Goal: Obtain resource: Obtain resource

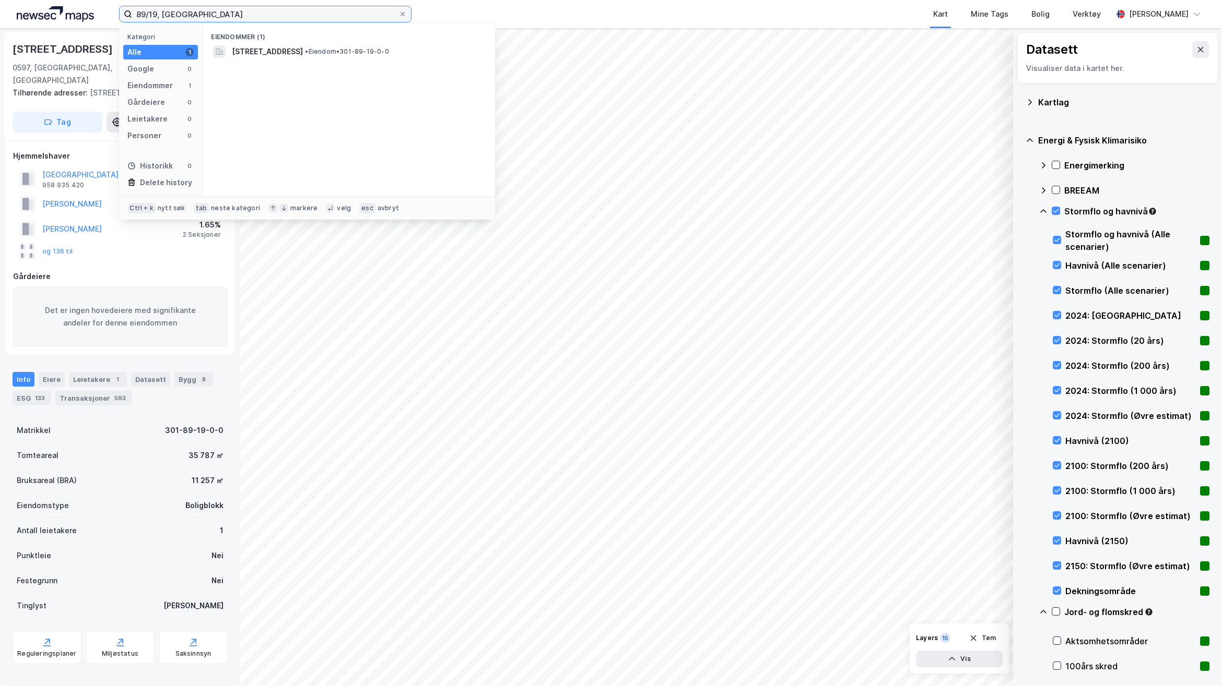
drag, startPoint x: 199, startPoint y: 9, endPoint x: 88, endPoint y: 9, distance: 111.7
click at [88, 9] on div "89/19, [GEOGRAPHIC_DATA] Kategori Alle 1 Google 0 Eiendommer 1 Gårdeiere 0 Leie…" at bounding box center [611, 14] width 1222 height 28
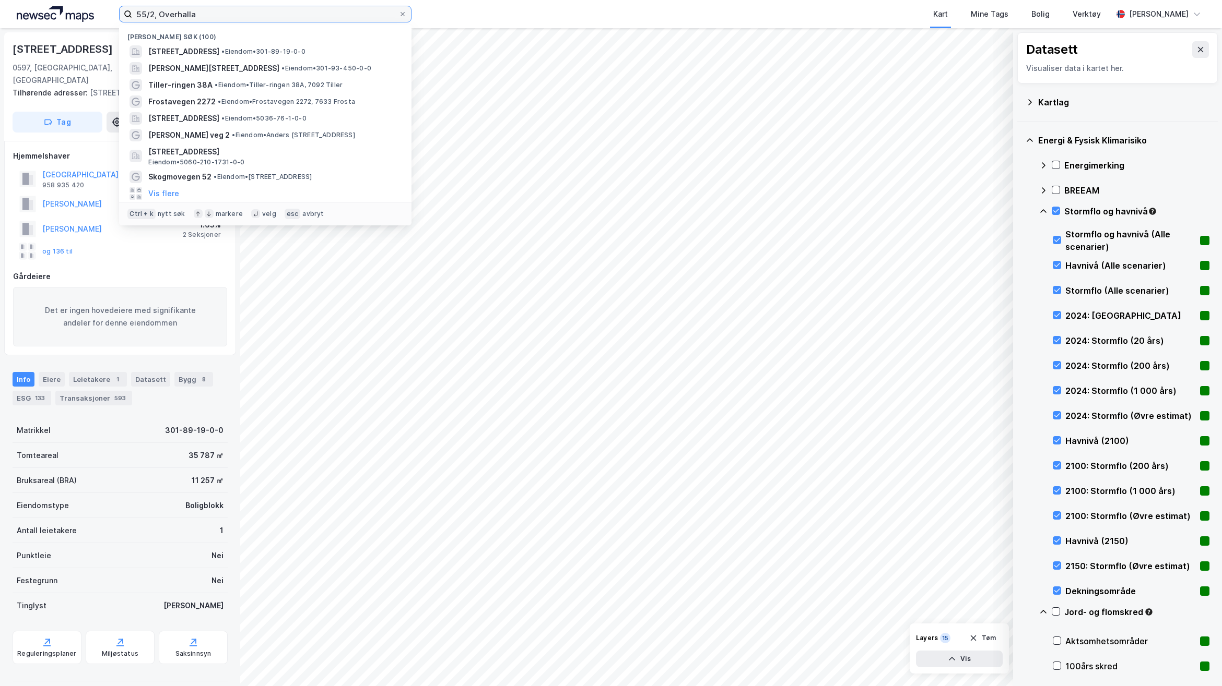
type input "55/2, Overhalla"
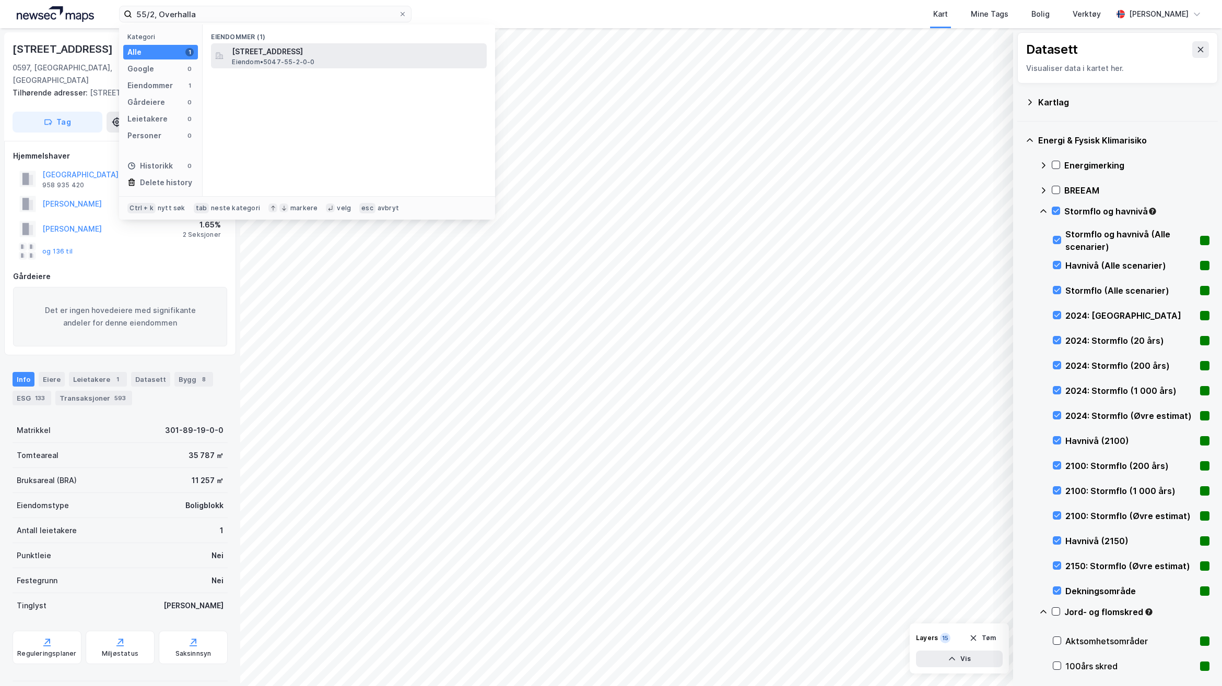
click at [371, 63] on div "[STREET_ADDRESS] Eiendom • 5047-55-2-0-0" at bounding box center [358, 55] width 253 height 21
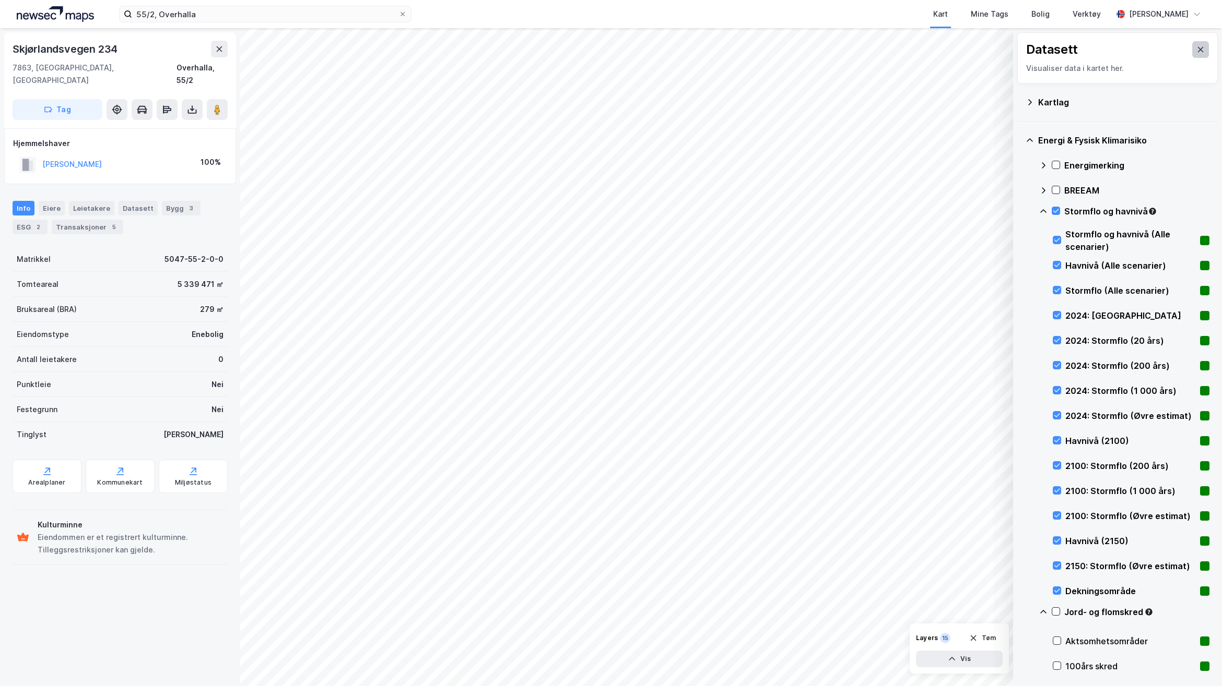
click at [1196, 45] on icon at bounding box center [1200, 49] width 8 height 8
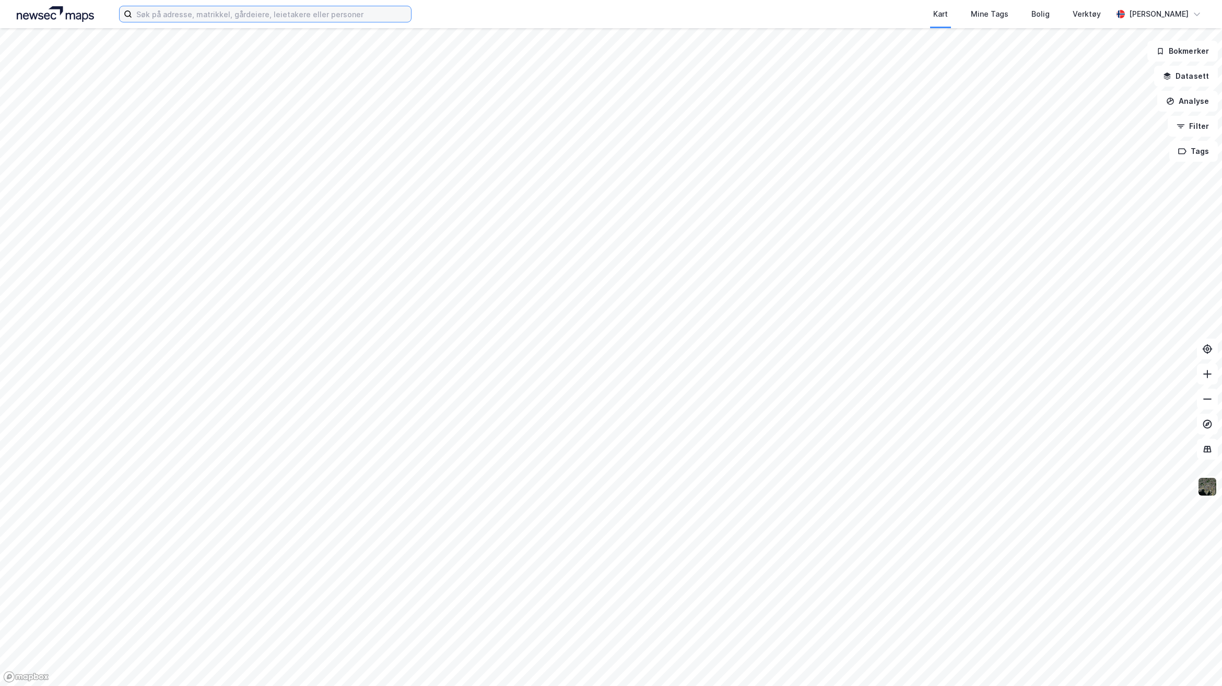
click at [301, 16] on input at bounding box center [271, 14] width 279 height 16
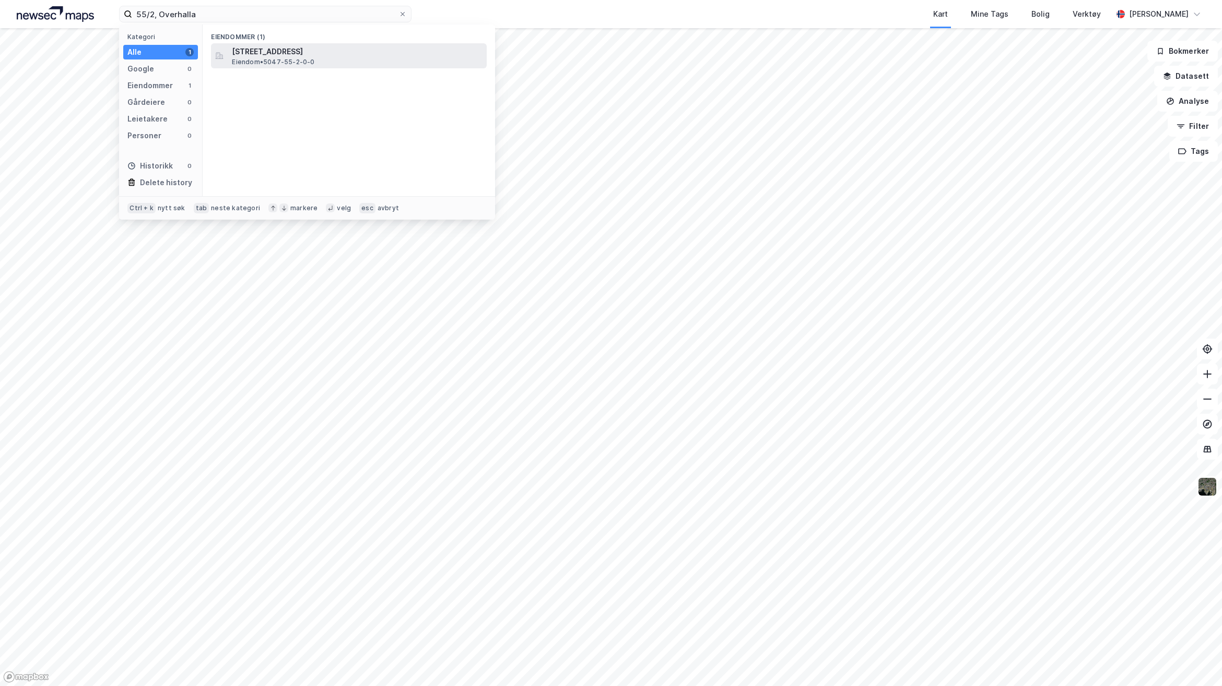
click at [392, 55] on span "[STREET_ADDRESS]" at bounding box center [357, 51] width 251 height 13
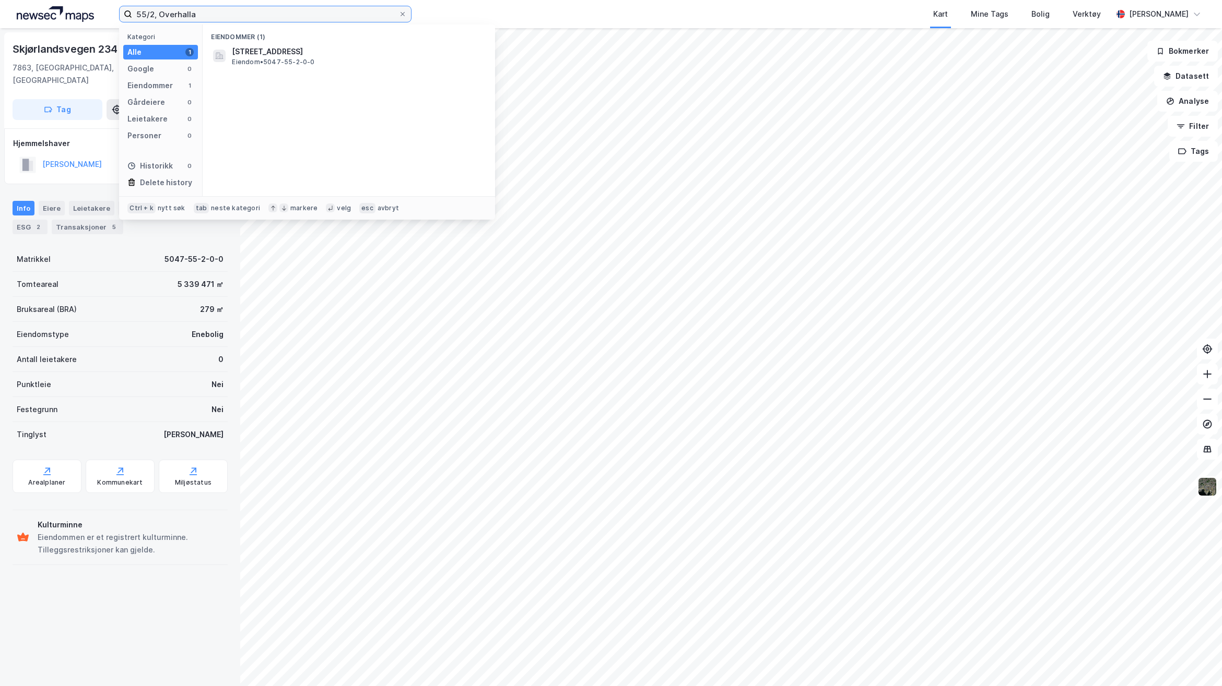
drag, startPoint x: 223, startPoint y: 17, endPoint x: 66, endPoint y: 21, distance: 157.2
click at [81, 16] on div "55/2, Overhalla Kategori Alle 1 Google 0 Eiendommer 1 Gårdeiere 0 Leietakere 0 …" at bounding box center [611, 14] width 1222 height 28
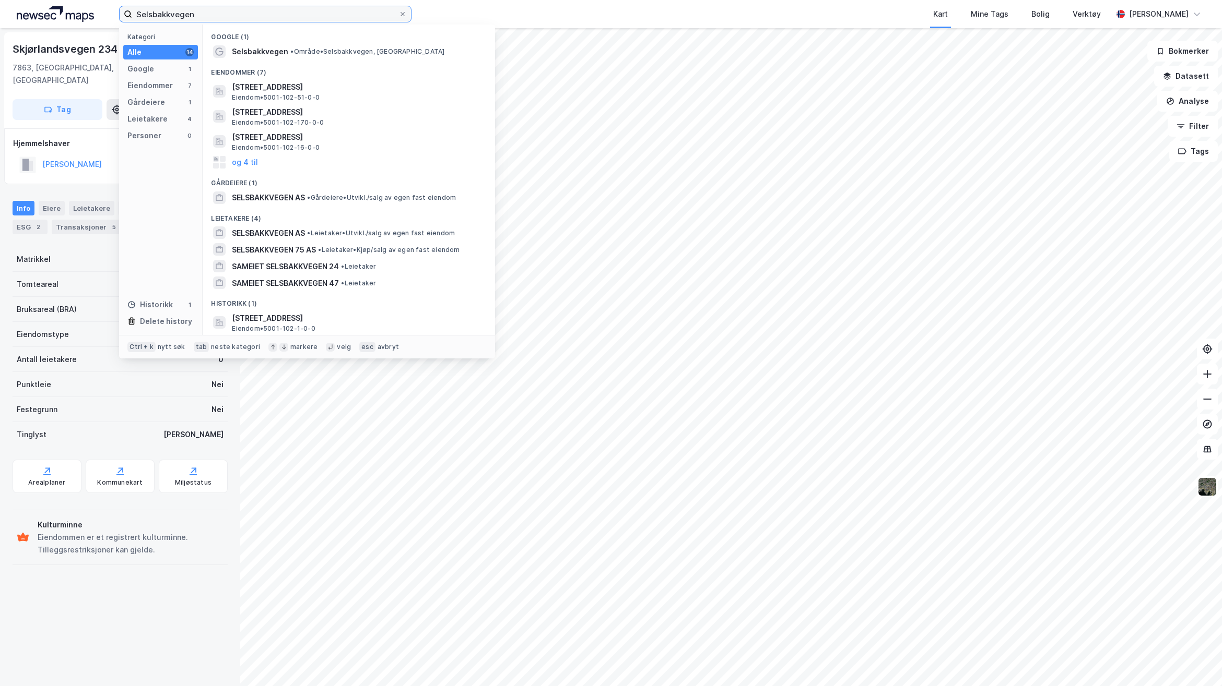
drag, startPoint x: 264, startPoint y: 14, endPoint x: 269, endPoint y: 14, distance: 5.2
click at [264, 14] on input "Selsbakkvegen" at bounding box center [265, 14] width 266 height 16
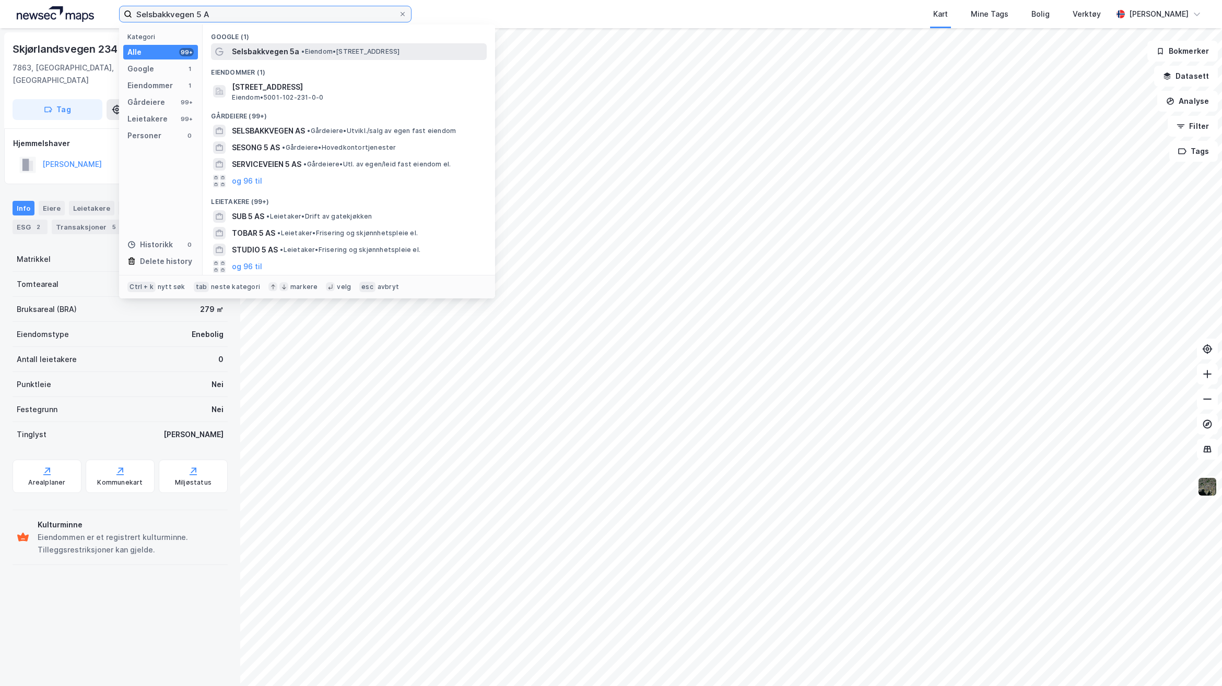
type input "Selsbakkvegen 5 A"
click at [301, 53] on span "•" at bounding box center [302, 52] width 3 height 8
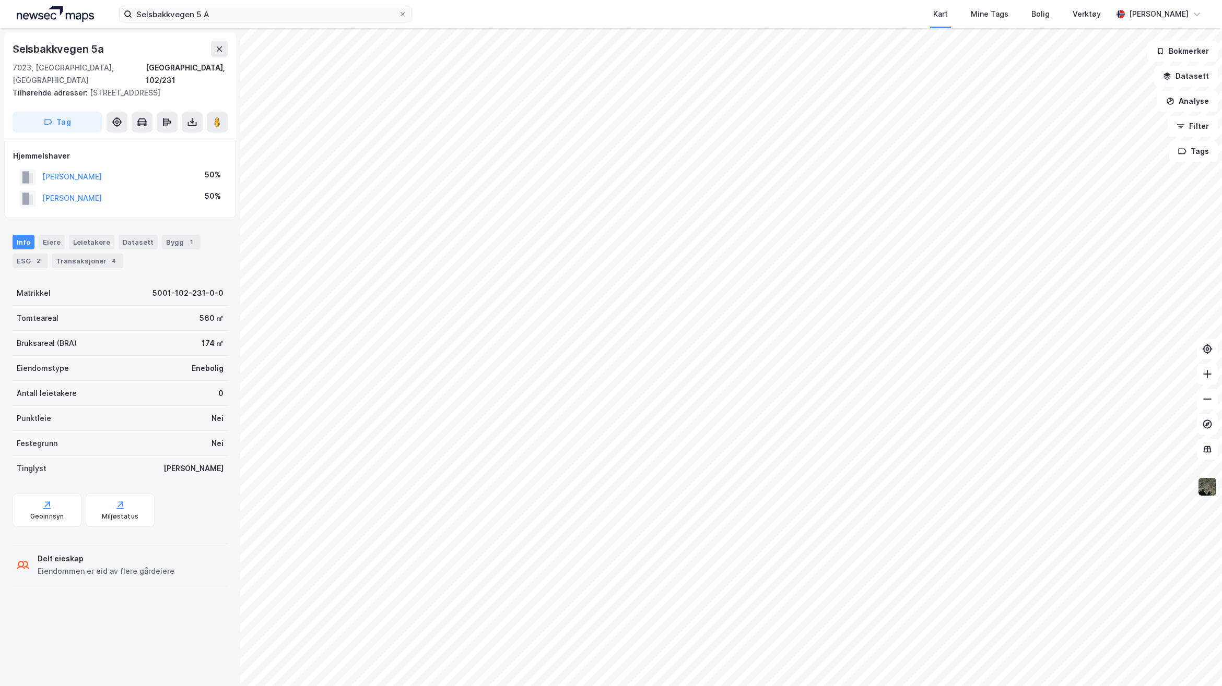
click at [155, 356] on div "Eiendomstype Enebolig" at bounding box center [120, 368] width 215 height 25
drag, startPoint x: 228, startPoint y: 66, endPoint x: 198, endPoint y: 70, distance: 30.0
click at [198, 70] on div "Selsbakkvegen 5a 7023, Trondheim, Trøndelag Trondheim, 102/231 Tilhørende adres…" at bounding box center [120, 86] width 232 height 109
copy div "102/231"
click at [189, 117] on icon at bounding box center [192, 122] width 10 height 10
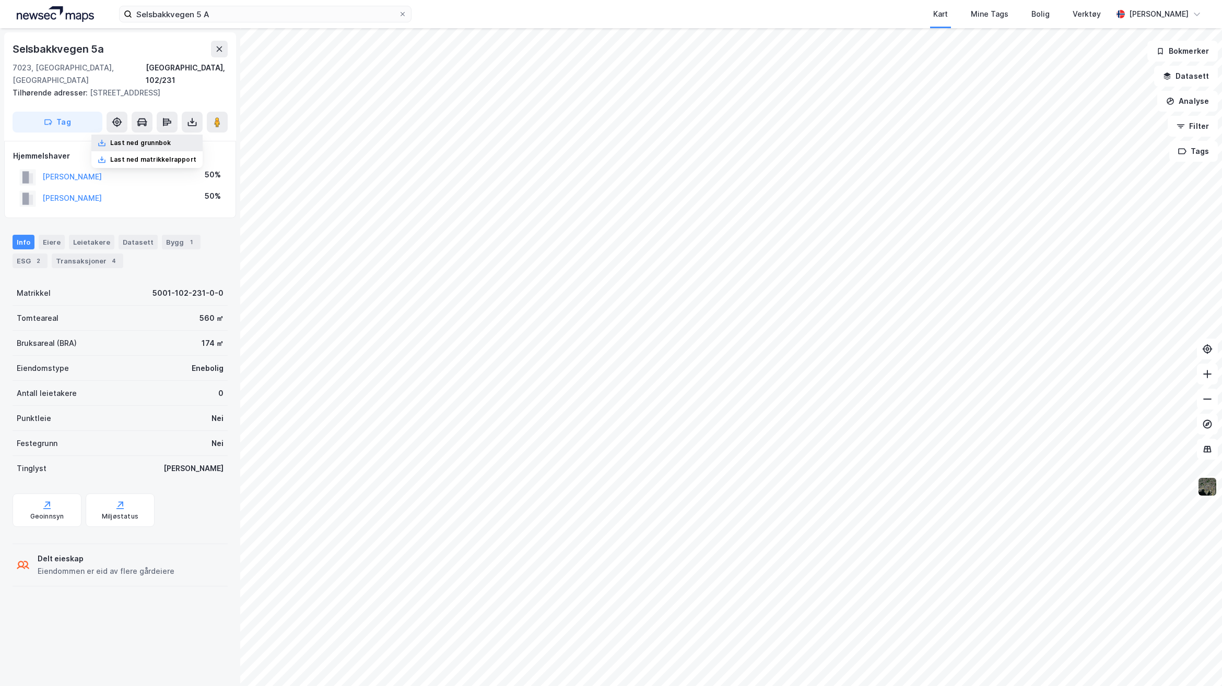
click at [150, 139] on div "Last ned grunnbok" at bounding box center [140, 143] width 61 height 8
